Goal: Transaction & Acquisition: Purchase product/service

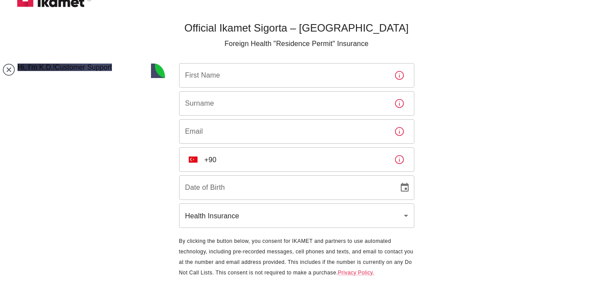
scroll to position [11, 0]
click at [294, 82] on input "First Name" at bounding box center [283, 76] width 208 height 25
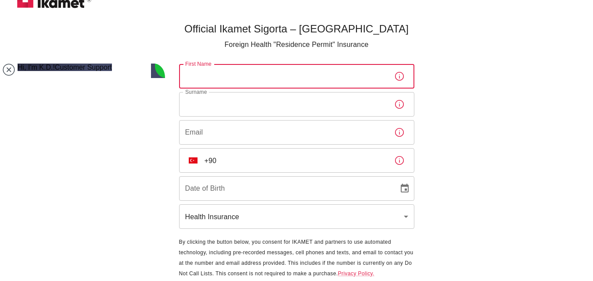
type input "[DEMOGRAPHIC_DATA]"
type input "[PERSON_NAME]"
click at [267, 129] on input "Email" at bounding box center [283, 132] width 208 height 25
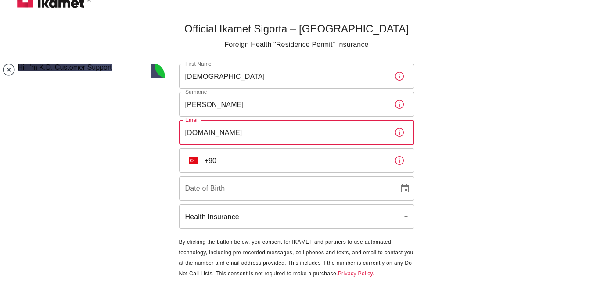
type input "[DOMAIN_NAME]"
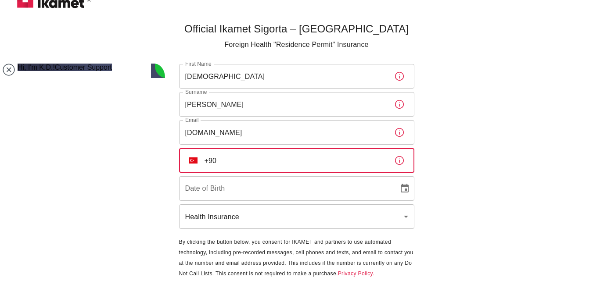
click at [243, 165] on input "+90" at bounding box center [295, 160] width 183 height 25
type input "[PHONE_NUMBER]"
click at [227, 193] on input "Date of Birth" at bounding box center [285, 188] width 213 height 25
type input "DD/MM/YYYY"
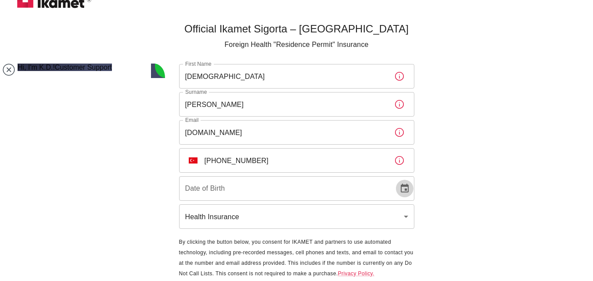
click at [406, 192] on icon "Choose date" at bounding box center [404, 188] width 11 height 11
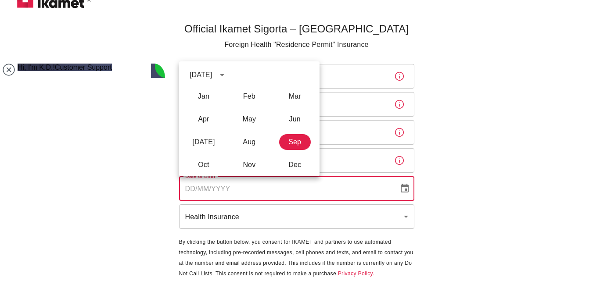
click at [210, 79] on div "[DATE]" at bounding box center [201, 75] width 22 height 11
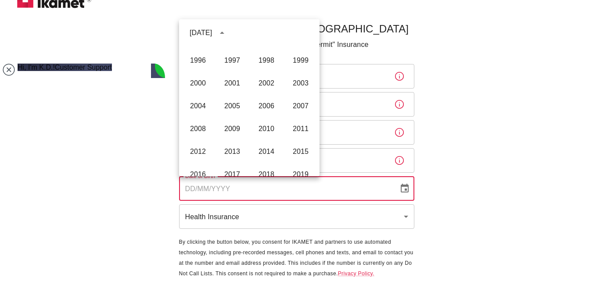
scroll to position [533, 0]
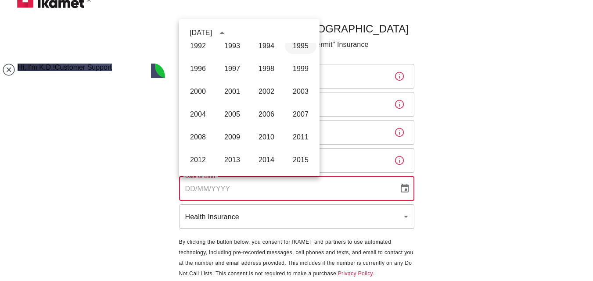
click at [291, 49] on button "1995" at bounding box center [301, 46] width 32 height 16
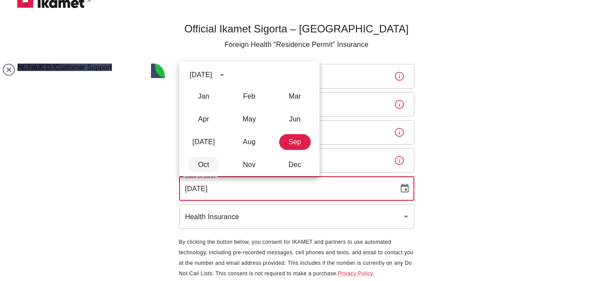
click at [208, 172] on button "Oct" at bounding box center [204, 165] width 32 height 16
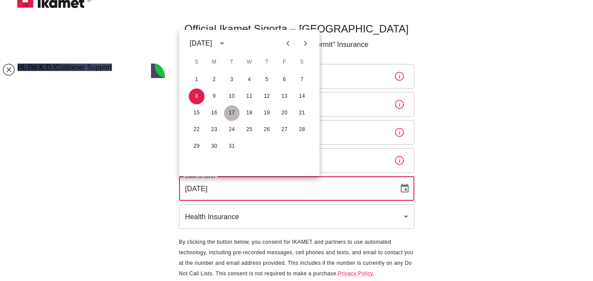
click at [234, 112] on button "17" at bounding box center [232, 113] width 16 height 16
type input "[DATE]"
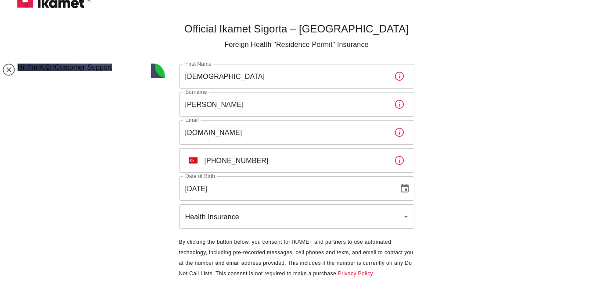
click at [222, 221] on body "Official Ikamet Sigorta – [DEMOGRAPHIC_DATA] Foreign Health "Residence Permit" …" at bounding box center [296, 149] width 593 height 321
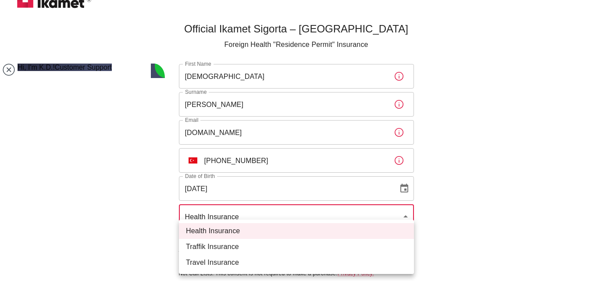
click at [222, 221] on ul "Health Insurance Traffik Insurance Travel Insurance" at bounding box center [296, 247] width 235 height 54
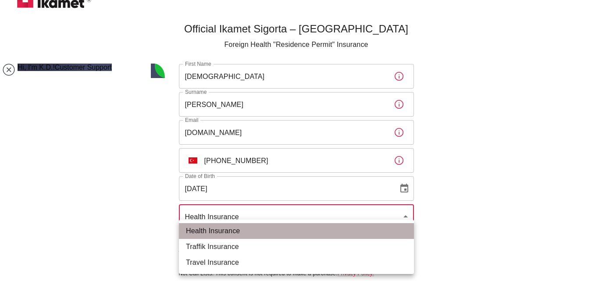
click at [226, 229] on li "Health Insurance" at bounding box center [296, 231] width 235 height 16
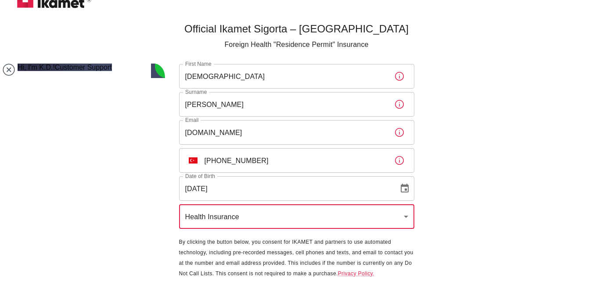
scroll to position [32, 0]
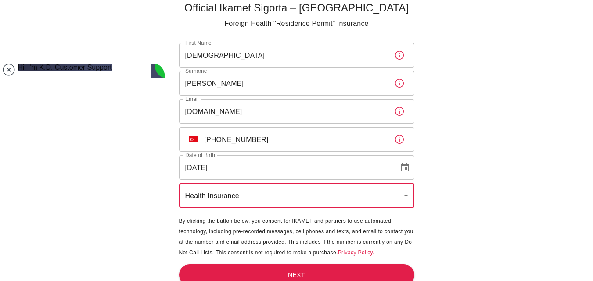
click at [282, 52] on input "[DEMOGRAPHIC_DATA]" at bounding box center [283, 55] width 208 height 25
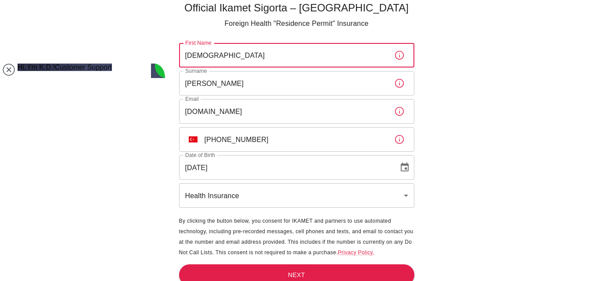
type input "[DEMOGRAPHIC_DATA]"
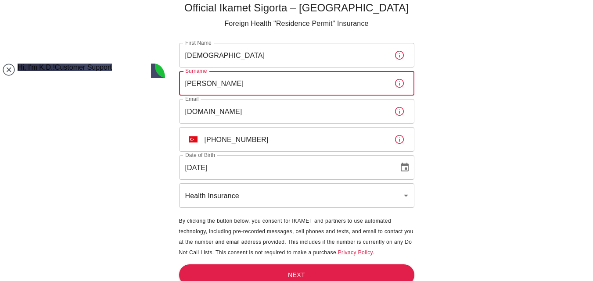
click at [312, 86] on input "[PERSON_NAME]" at bounding box center [283, 83] width 208 height 25
type input "[PERSON_NAME]"
click at [251, 272] on button "Next" at bounding box center [296, 275] width 235 height 21
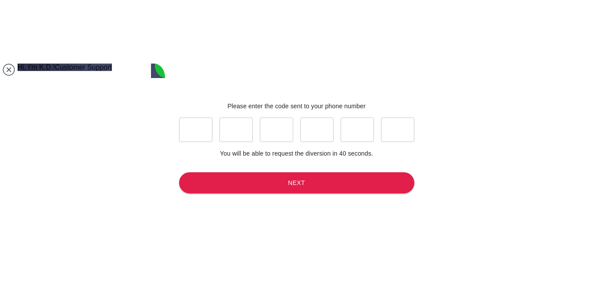
click at [190, 129] on input "text" at bounding box center [195, 130] width 33 height 25
type input "6"
type input "4"
type input "2"
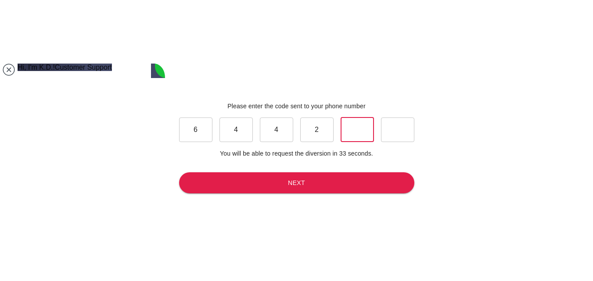
type input "9"
type input "0"
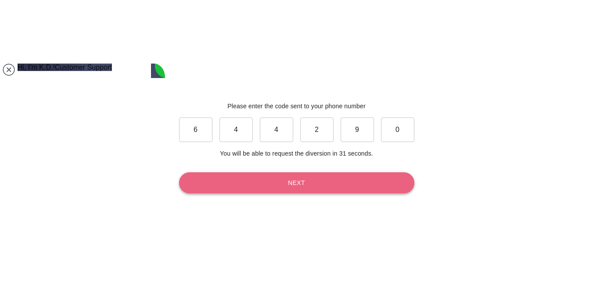
click at [200, 183] on button "Next" at bounding box center [296, 182] width 235 height 21
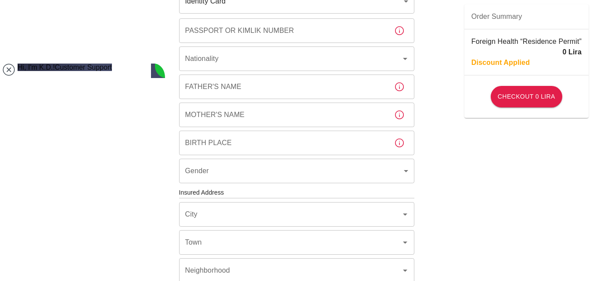
scroll to position [179, 0]
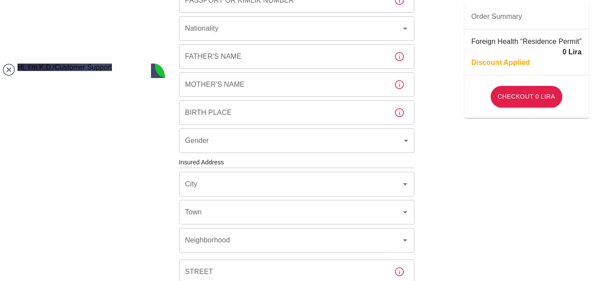
click at [589, 129] on div "To apply for the foreign health insurance, let's double-check a few details. To…" at bounding box center [296, 161] width 593 height 680
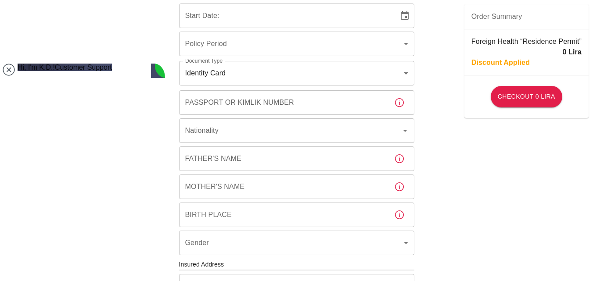
scroll to position [0, 0]
